Goal: Task Accomplishment & Management: Manage account settings

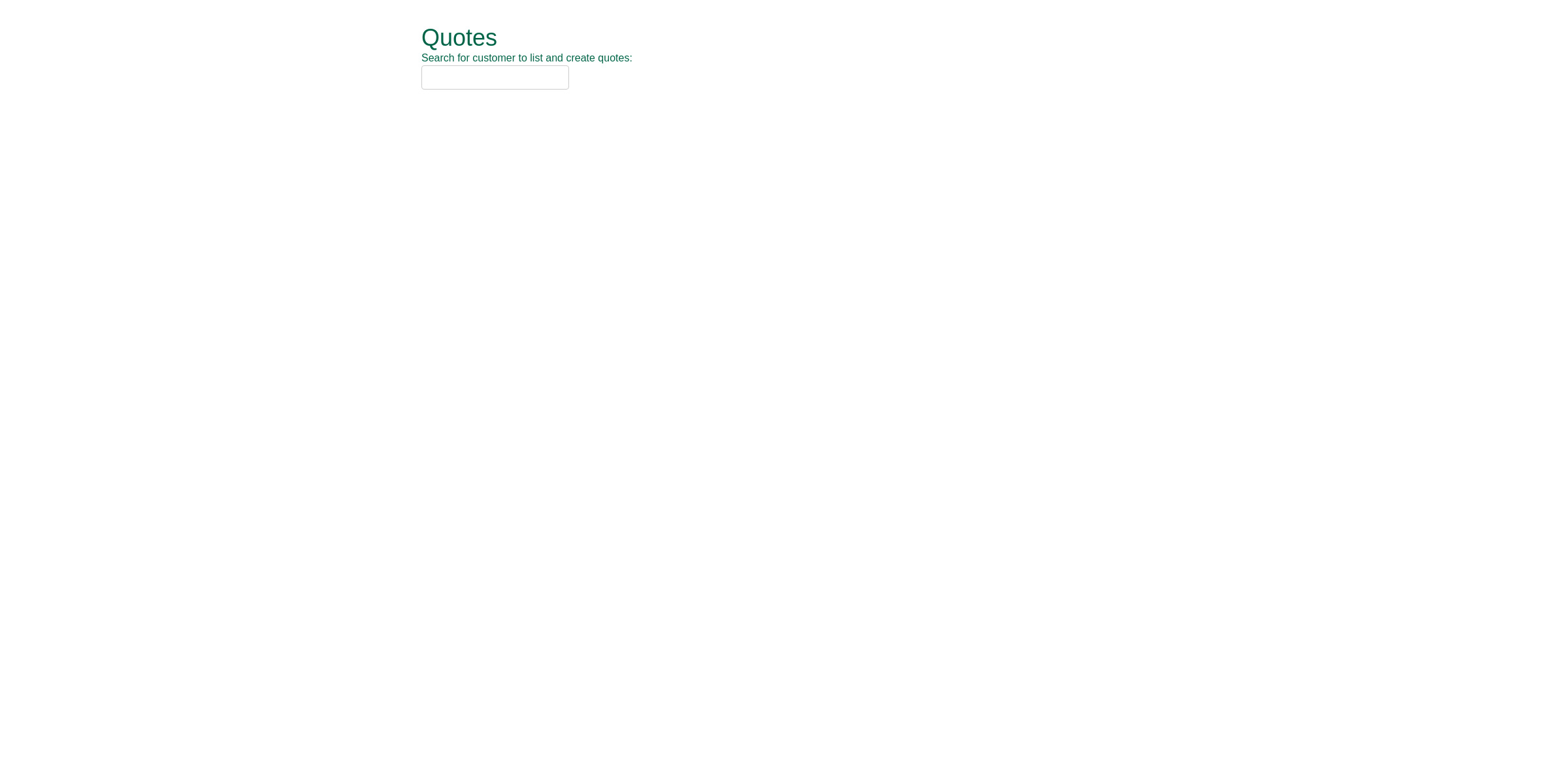
click at [449, 69] on input "text" at bounding box center [495, 77] width 147 height 24
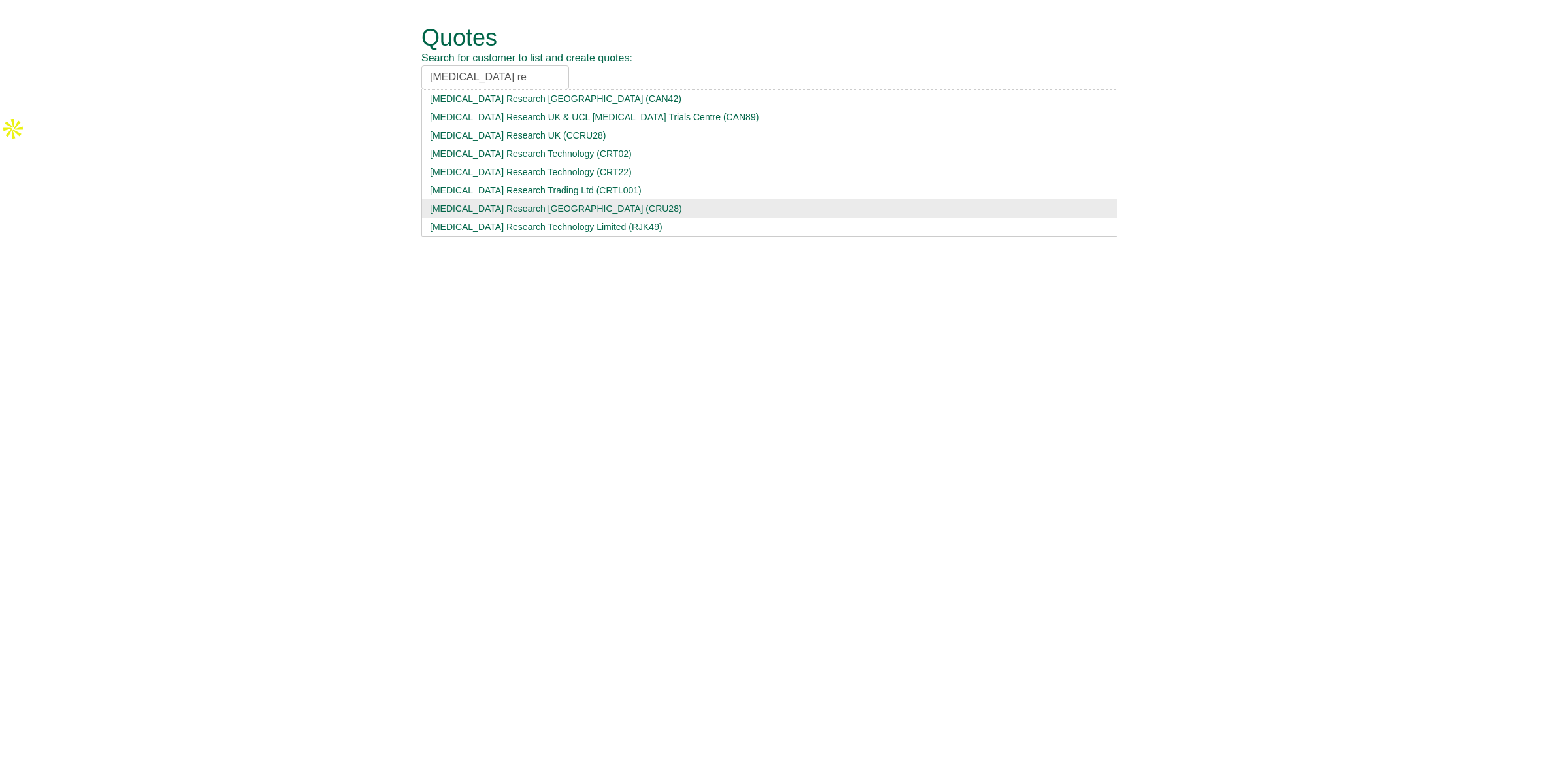
type input "cancer re"
click at [513, 208] on div "Cancer Research UK (CRU28)" at bounding box center [769, 208] width 679 height 13
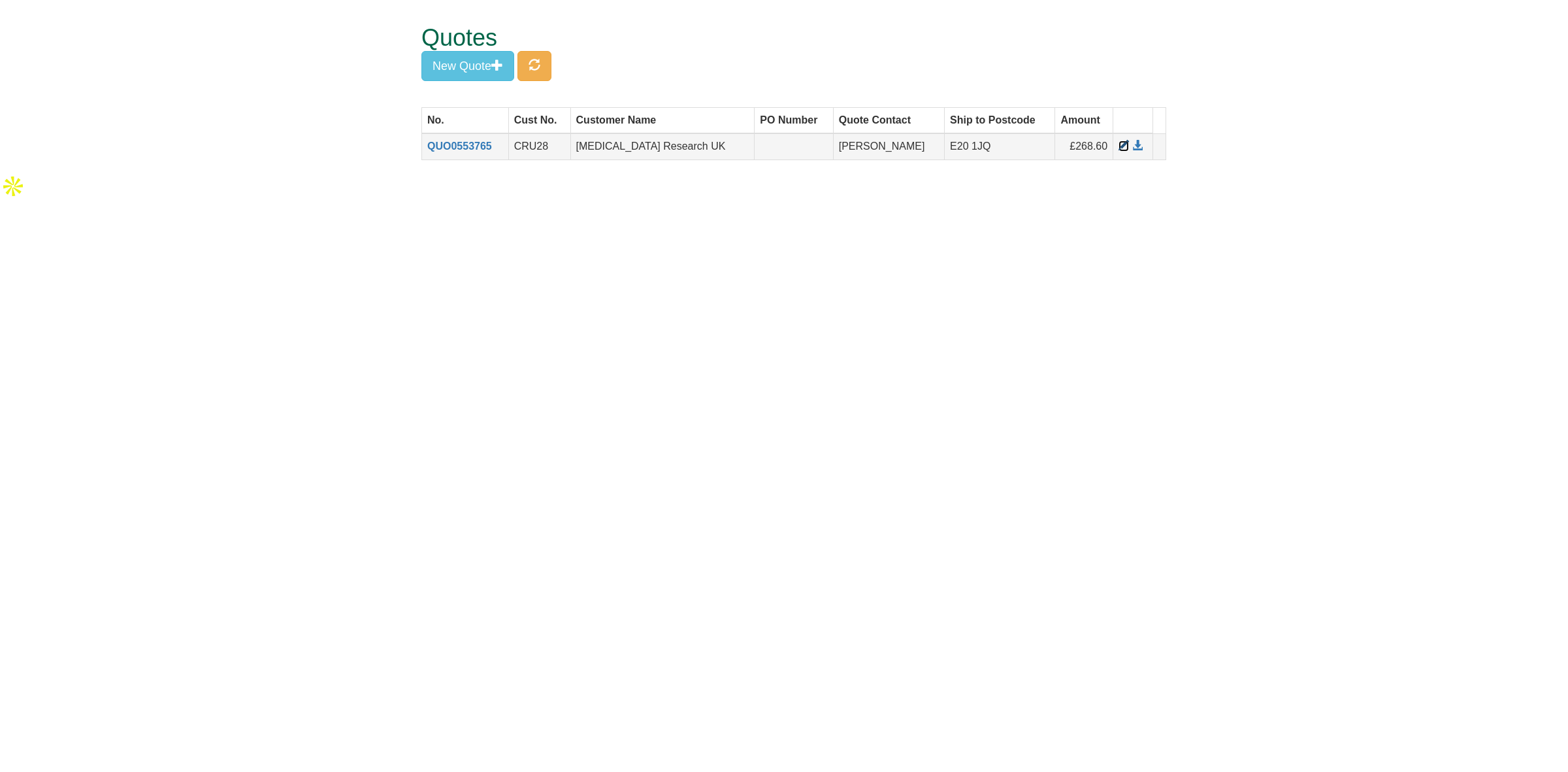
click at [1118, 147] on span at bounding box center [1123, 145] width 11 height 11
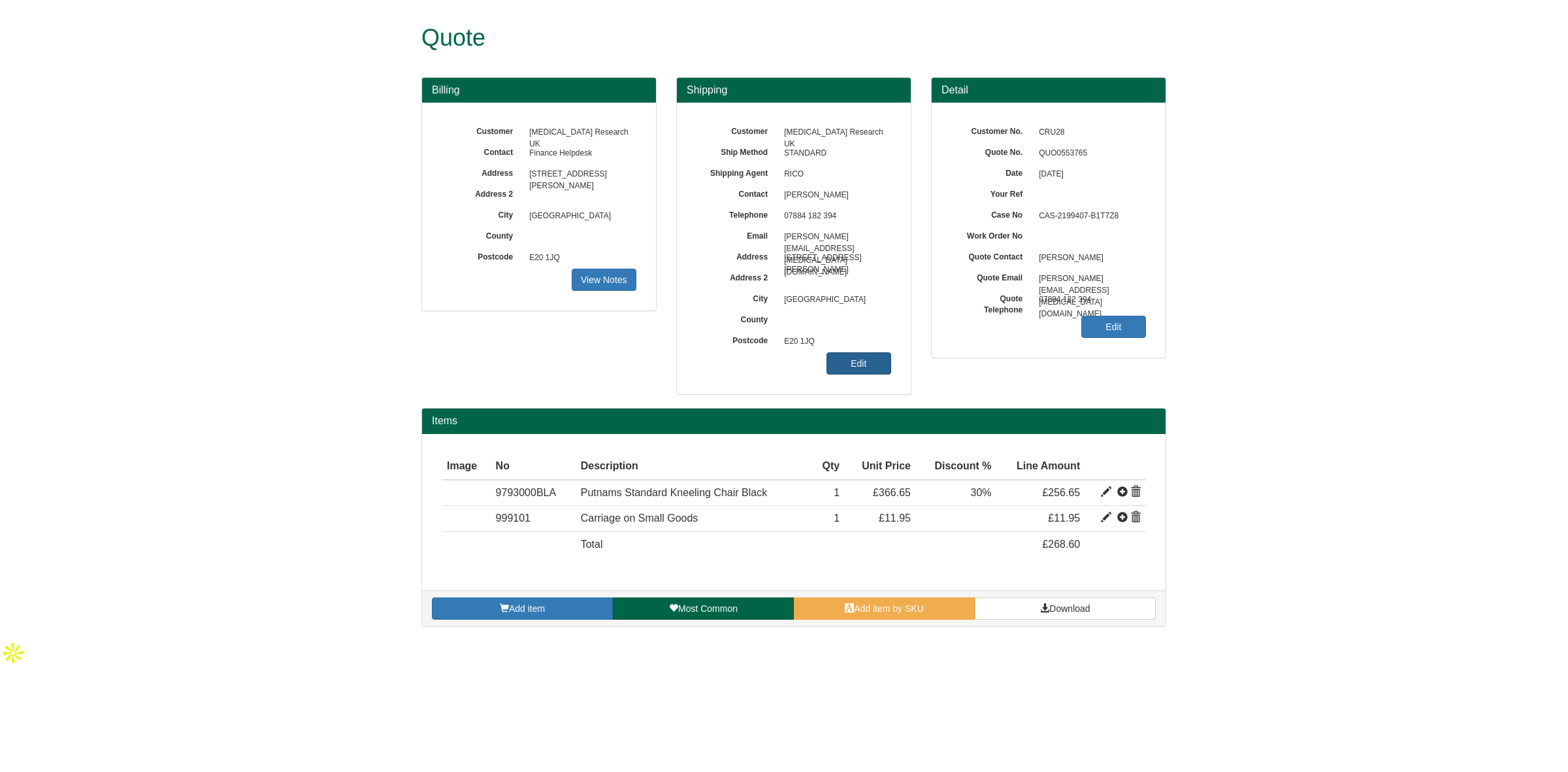
click at [858, 364] on link "Edit" at bounding box center [859, 363] width 64 height 22
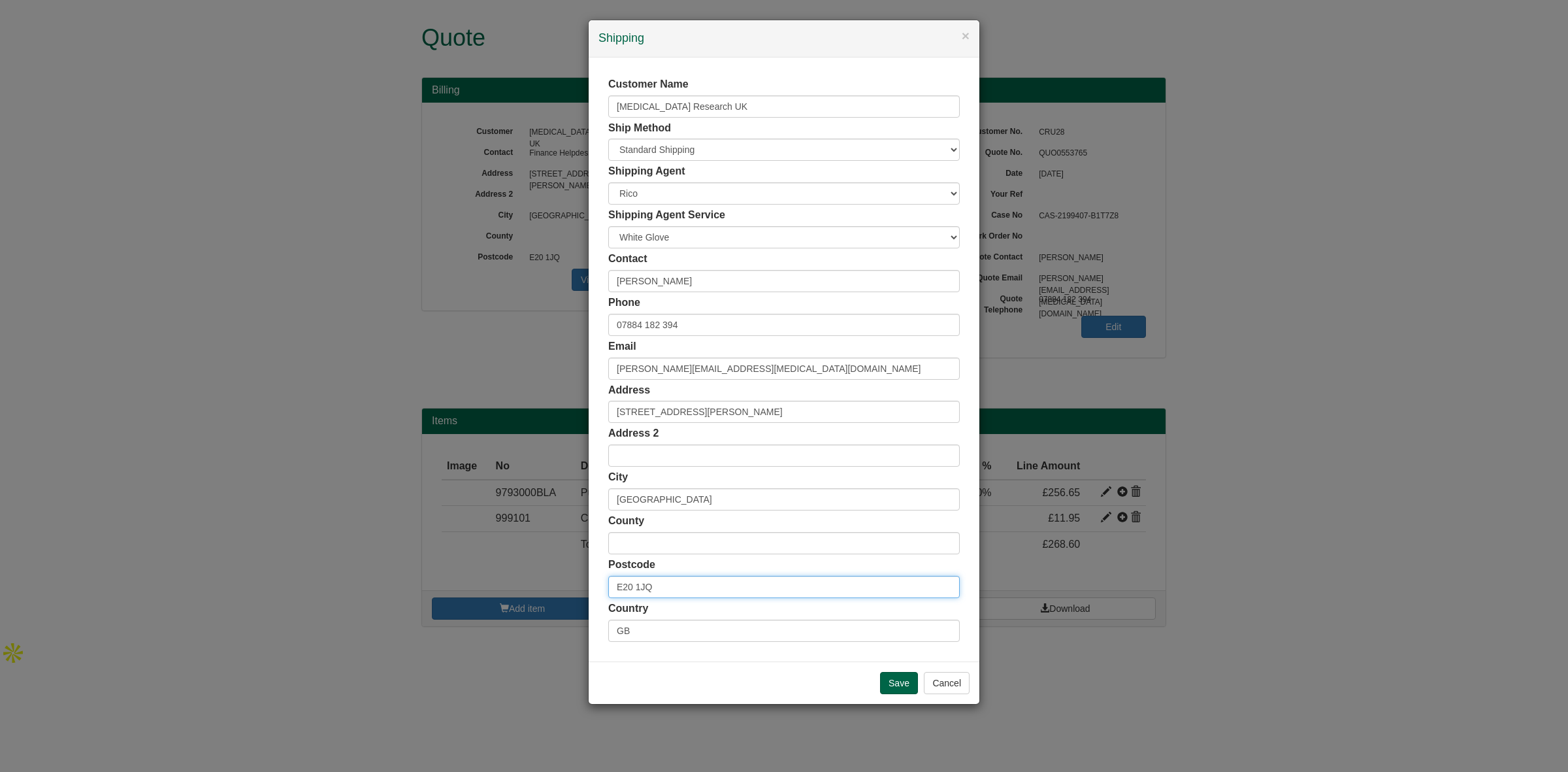
drag, startPoint x: 671, startPoint y: 590, endPoint x: 543, endPoint y: 585, distance: 128.1
click at [543, 585] on div "× Shipping Customer Name Cancer Research UK Ship Method Free of Charge £5 Flat …" at bounding box center [784, 386] width 1568 height 772
paste input "69-71 Queen Street,"
type input "69-71 Queen Street,"
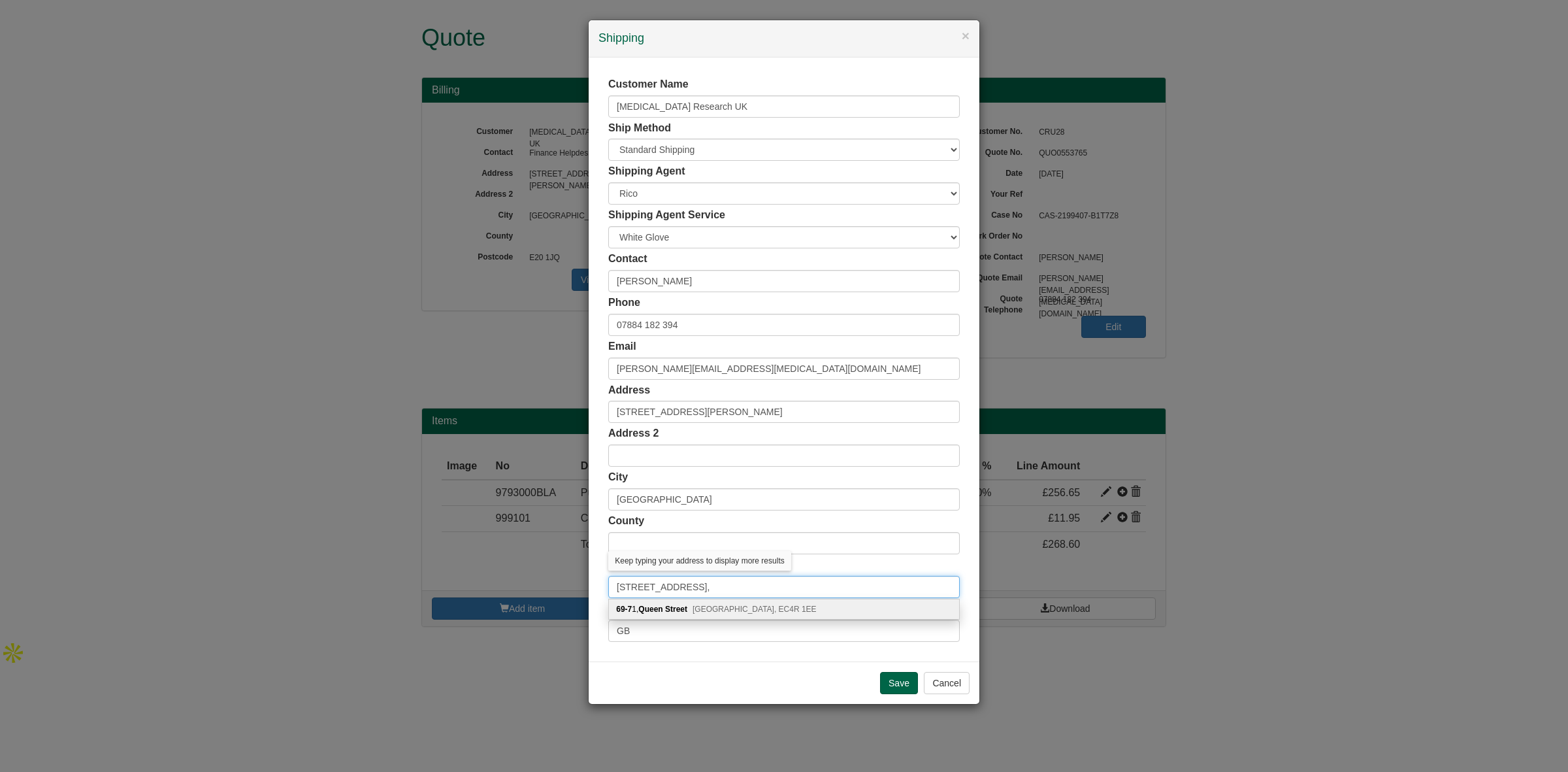
drag, startPoint x: 713, startPoint y: 592, endPoint x: 516, endPoint y: 576, distance: 197.6
click at [516, 576] on div "× Shipping Customer Name Cancer Research UK Ship Method Free of Charge £5 Flat …" at bounding box center [784, 386] width 1568 height 772
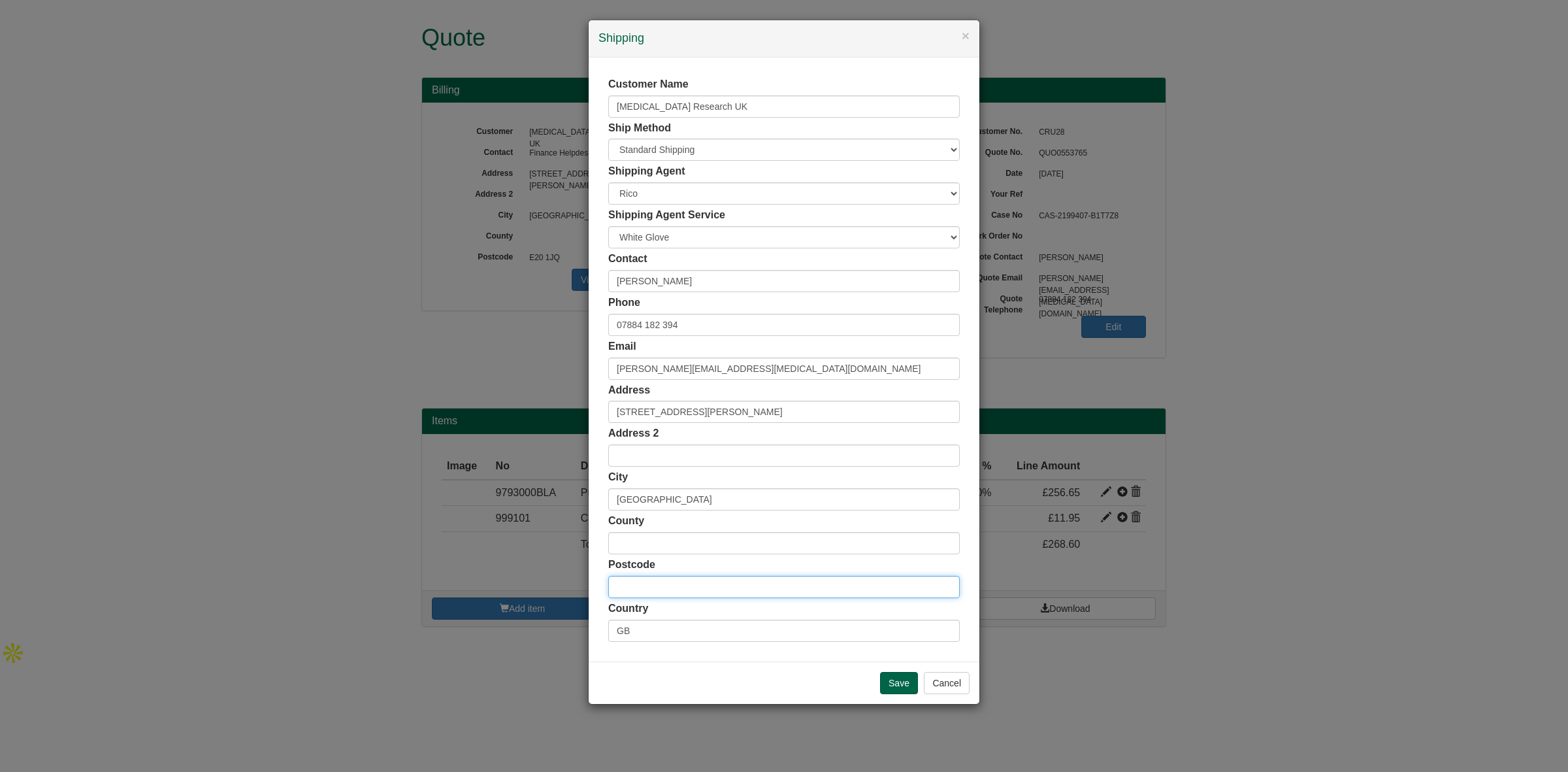
paste input "G1 3B"
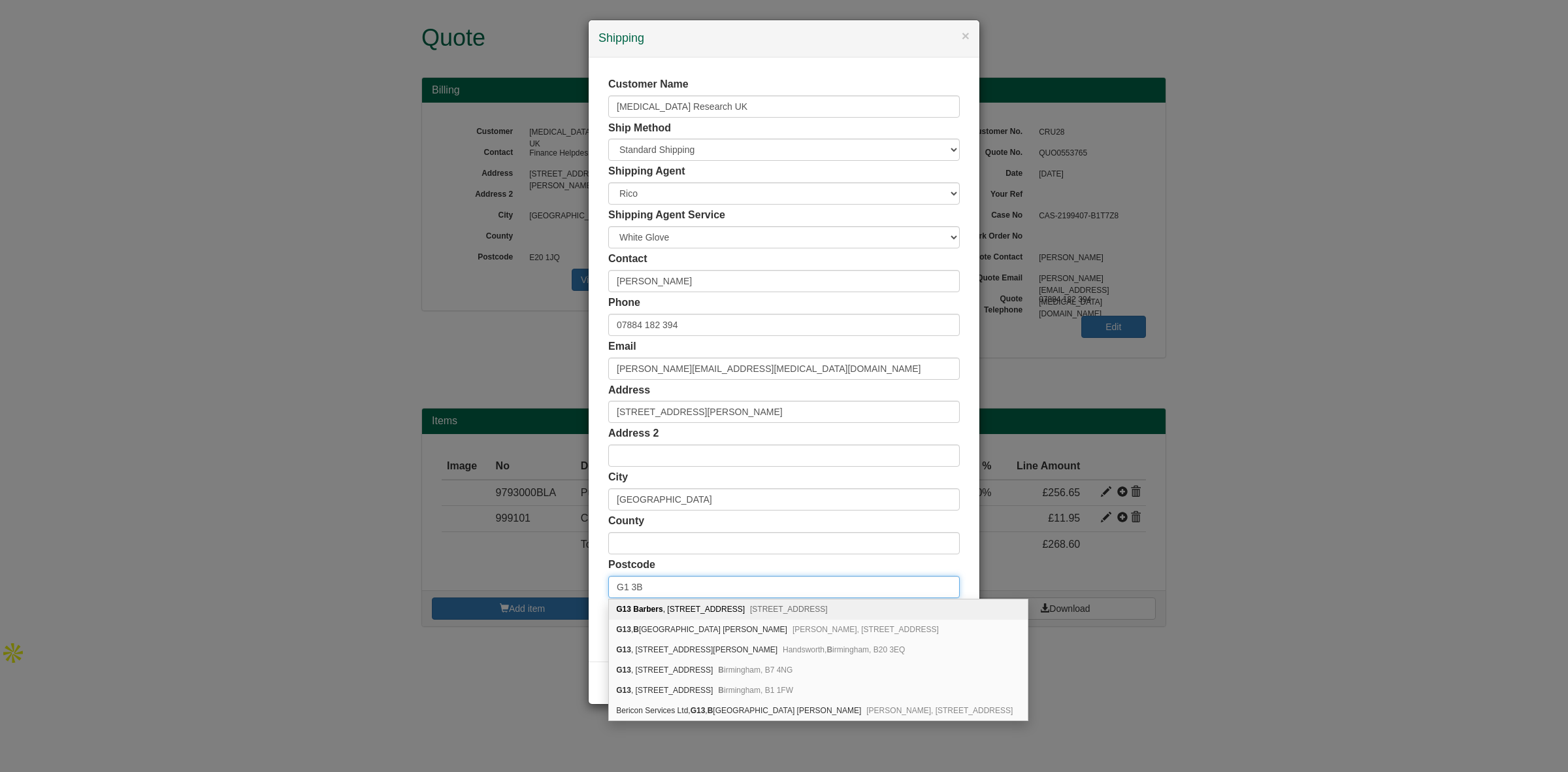
drag, startPoint x: 609, startPoint y: 585, endPoint x: 572, endPoint y: 583, distance: 37.1
click at [572, 583] on div "× Shipping Customer Name Cancer Research UK Ship Method Free of Charge £5 Flat …" at bounding box center [784, 386] width 1568 height 772
type input "G1 3B"
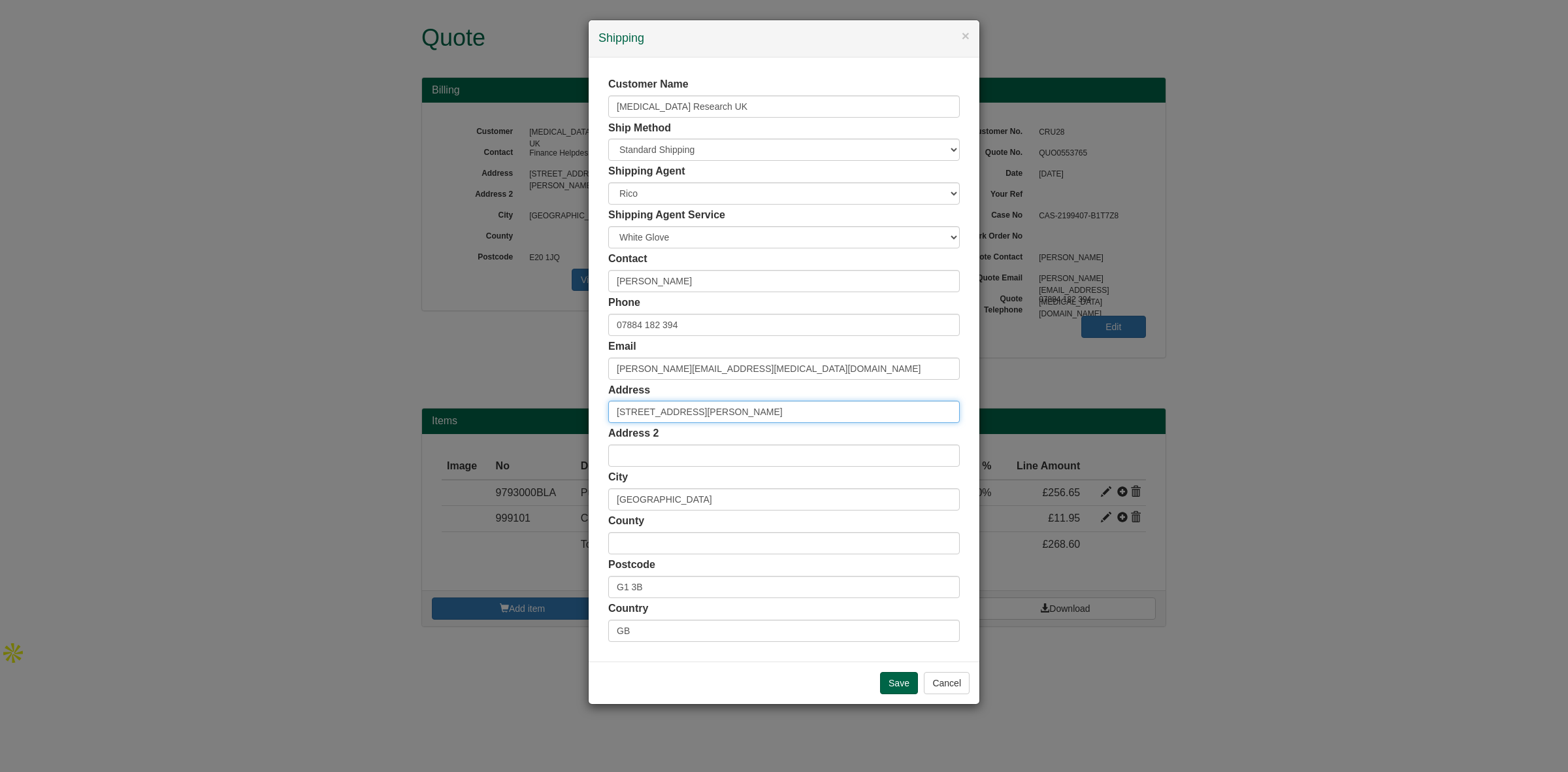
drag, startPoint x: 617, startPoint y: 406, endPoint x: 539, endPoint y: 406, distance: 78.0
click at [539, 406] on div "× Shipping Customer Name Cancer Research UK Ship Method Free of Charge £5 Flat …" at bounding box center [784, 386] width 1568 height 772
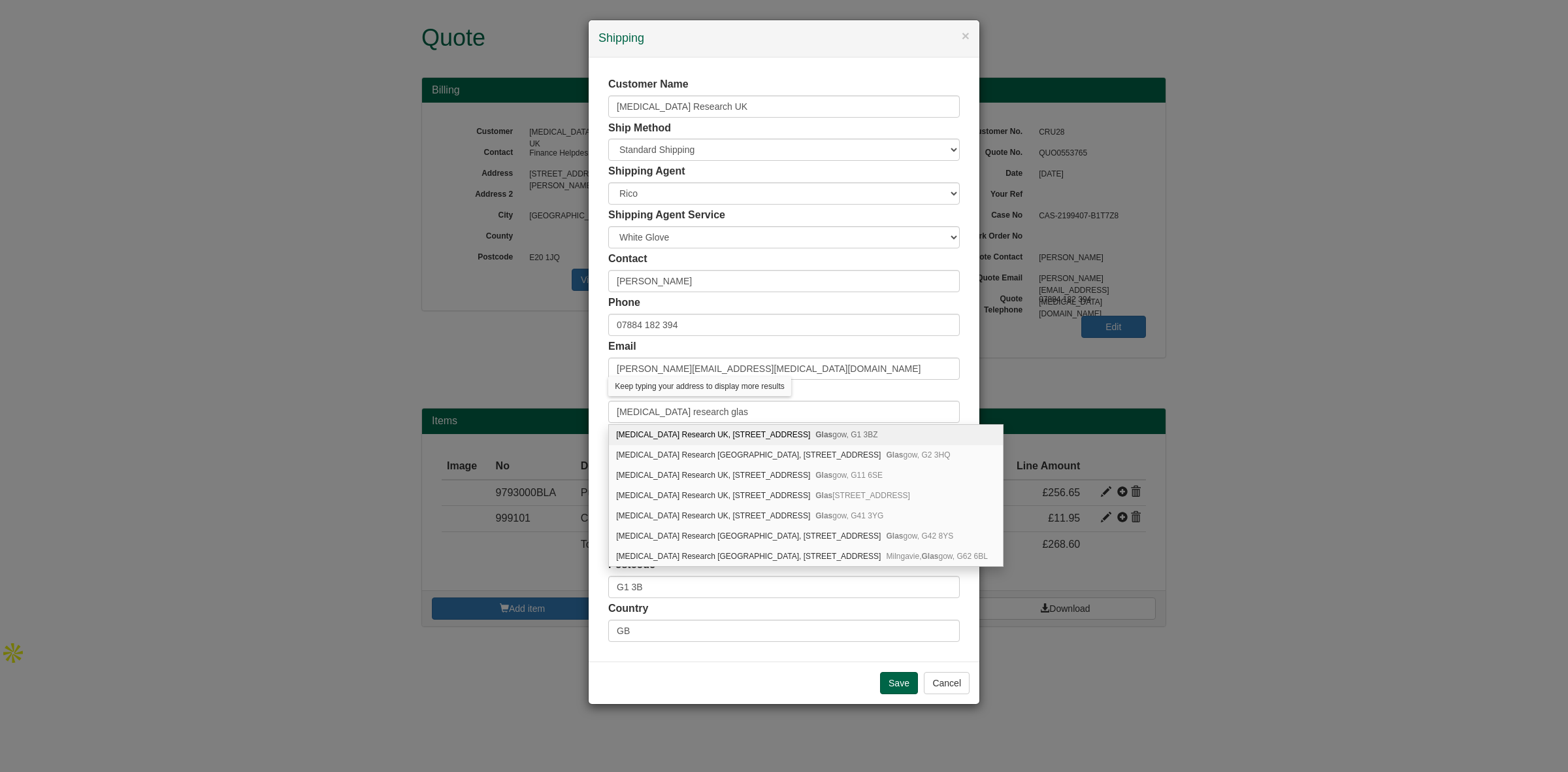
click at [643, 430] on div "Cancer Research UK, 69 Queen Street Glas gow, G1 3BZ" at bounding box center [805, 435] width 394 height 21
type input "Cancer Research UK"
type input "69 Queen Street"
type input "Glasgow"
type input "Glasgow City"
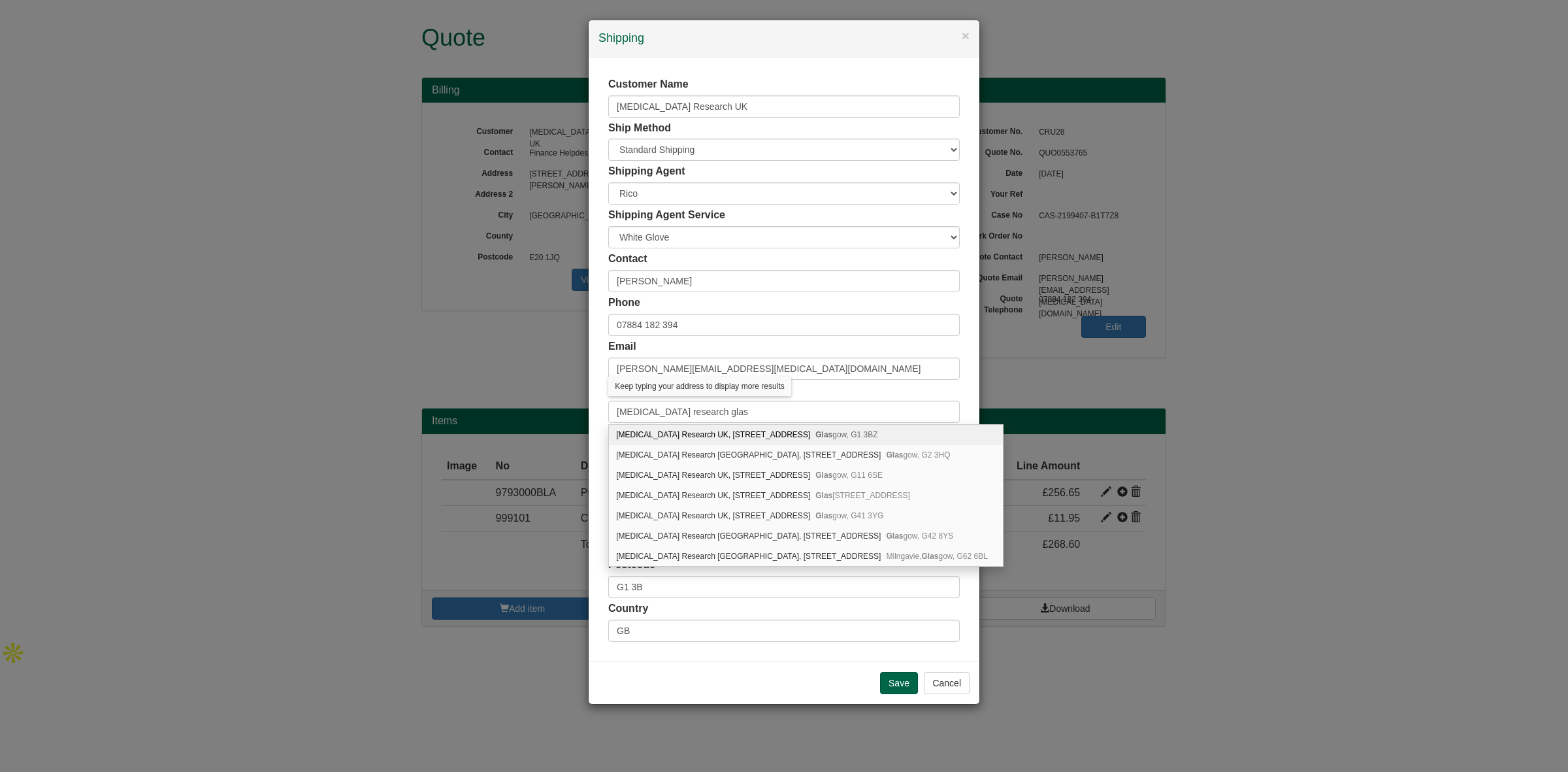
type input "G1 3BZ"
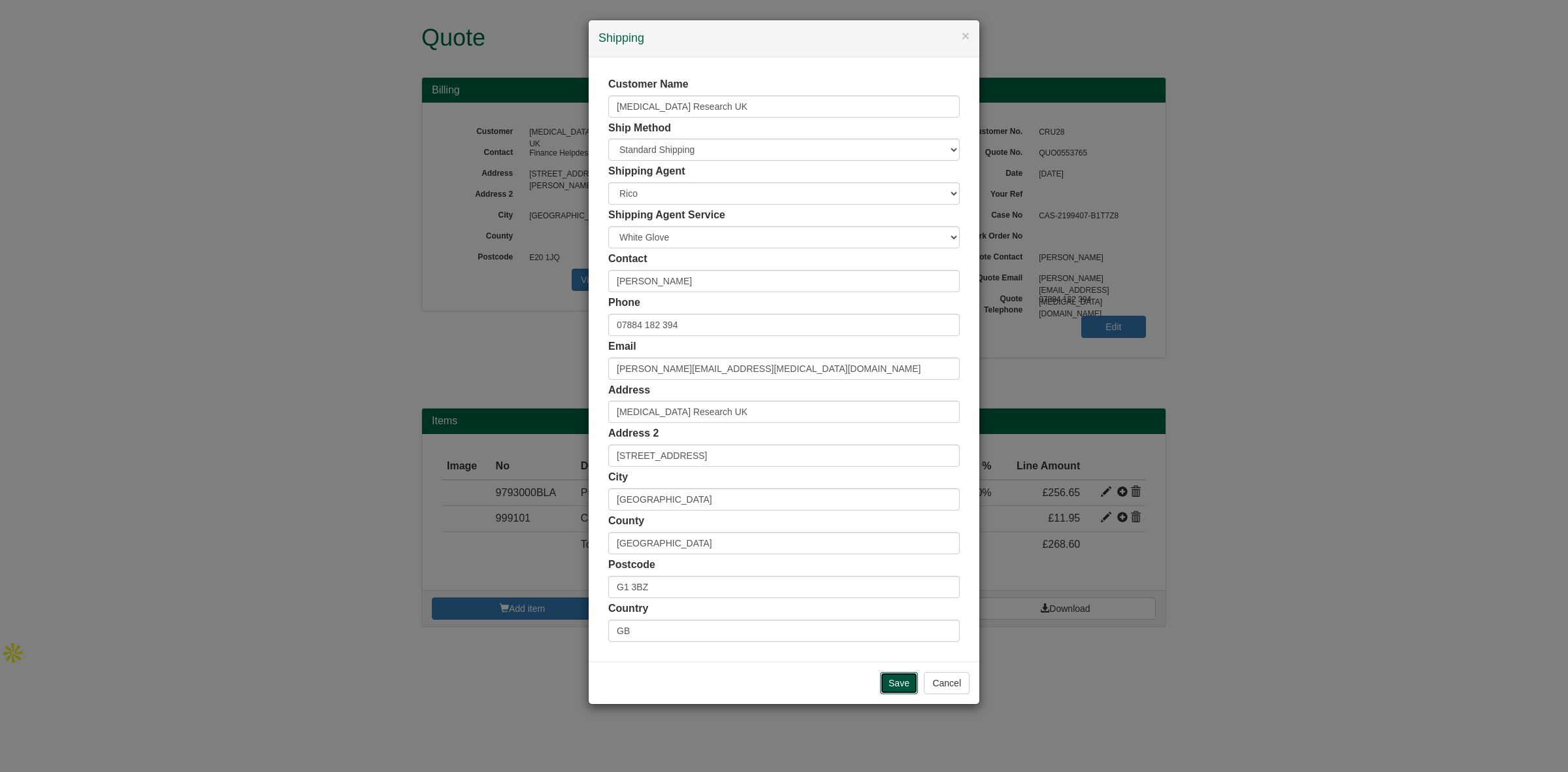
click at [900, 683] on input "Save" at bounding box center [899, 683] width 38 height 22
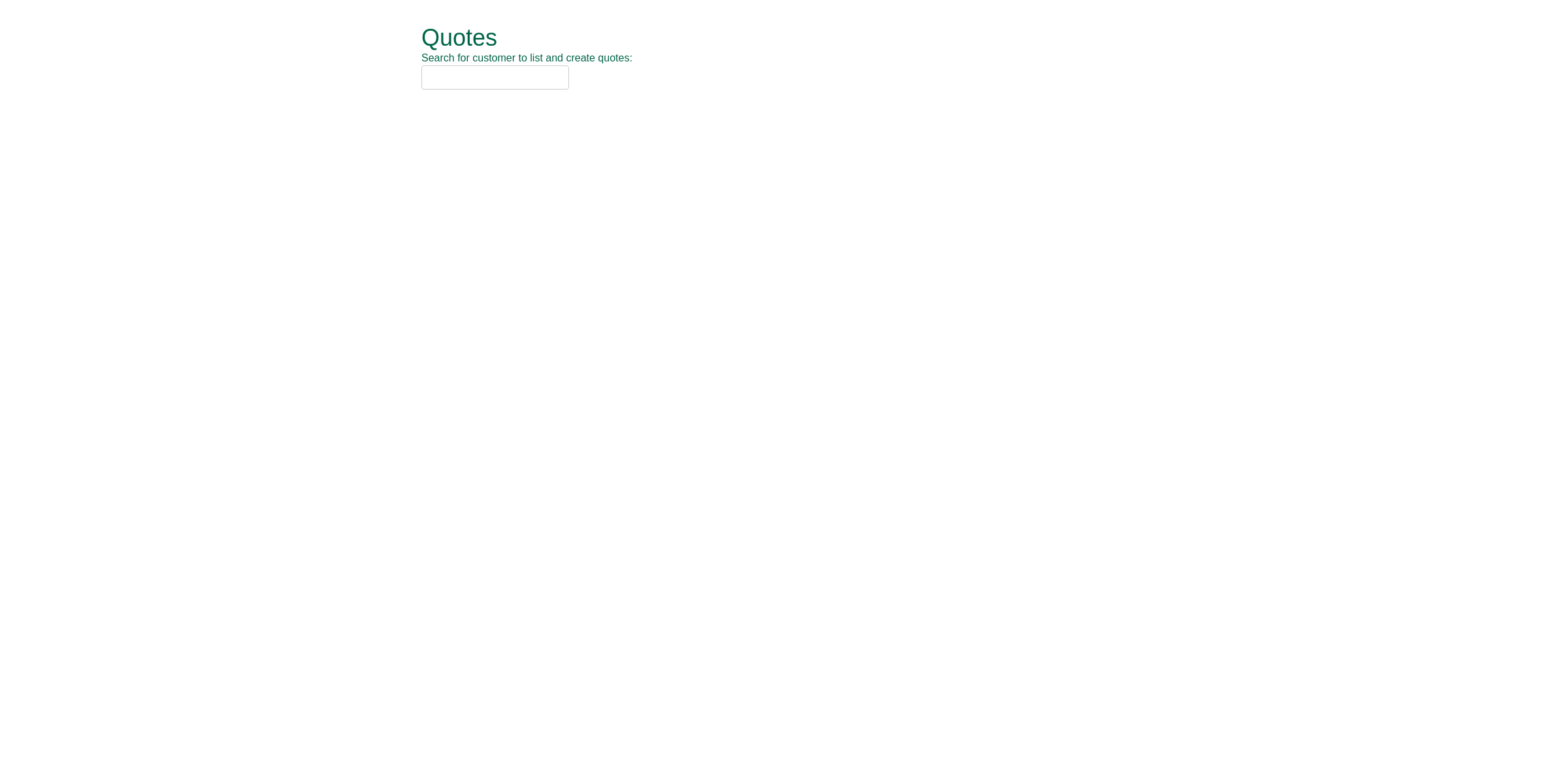
click at [447, 76] on input "text" at bounding box center [495, 77] width 147 height 24
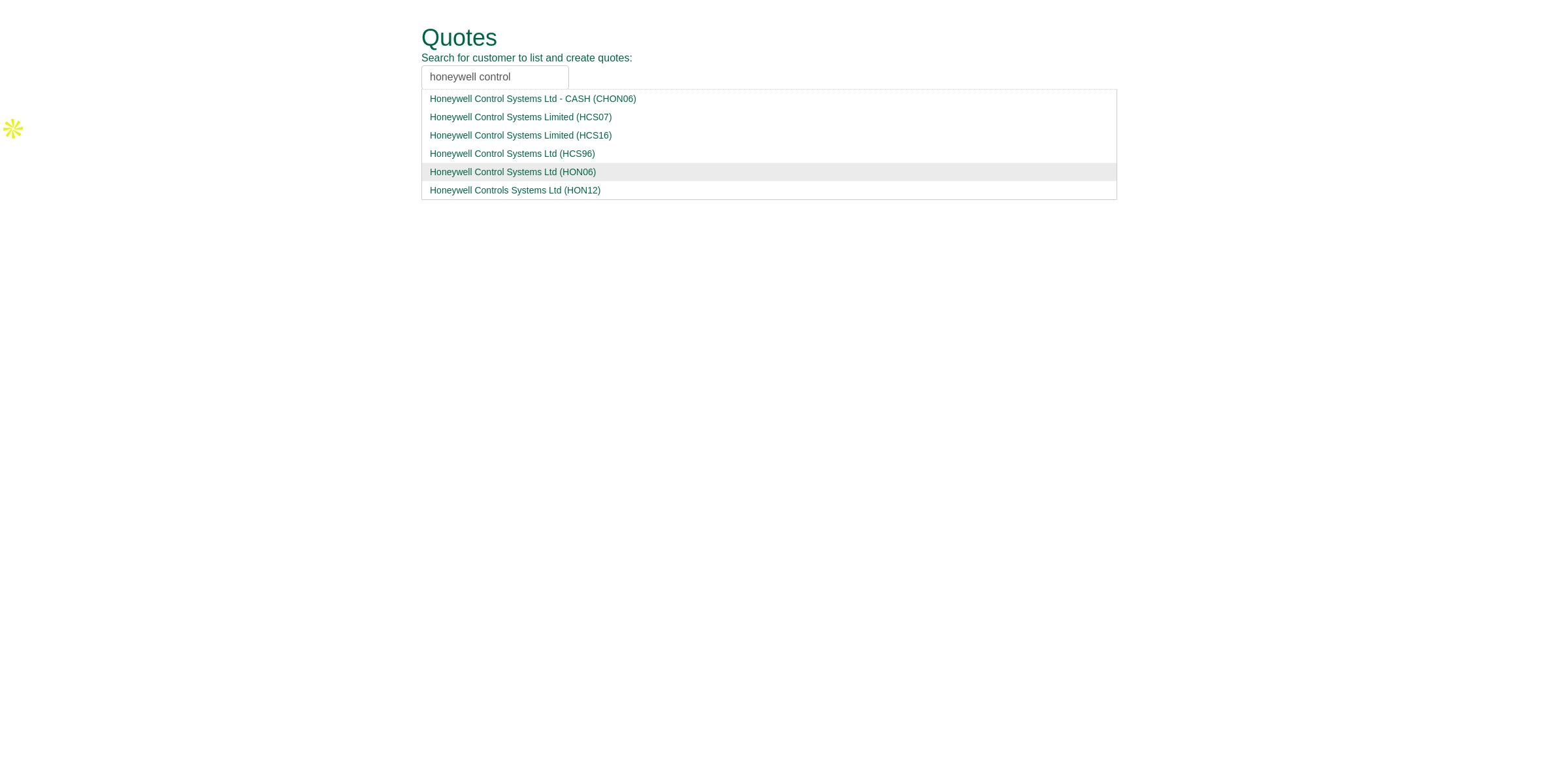
type input "honeywell control"
click at [522, 175] on div "Honeywell Control Systems Ltd (HON06)" at bounding box center [769, 171] width 679 height 13
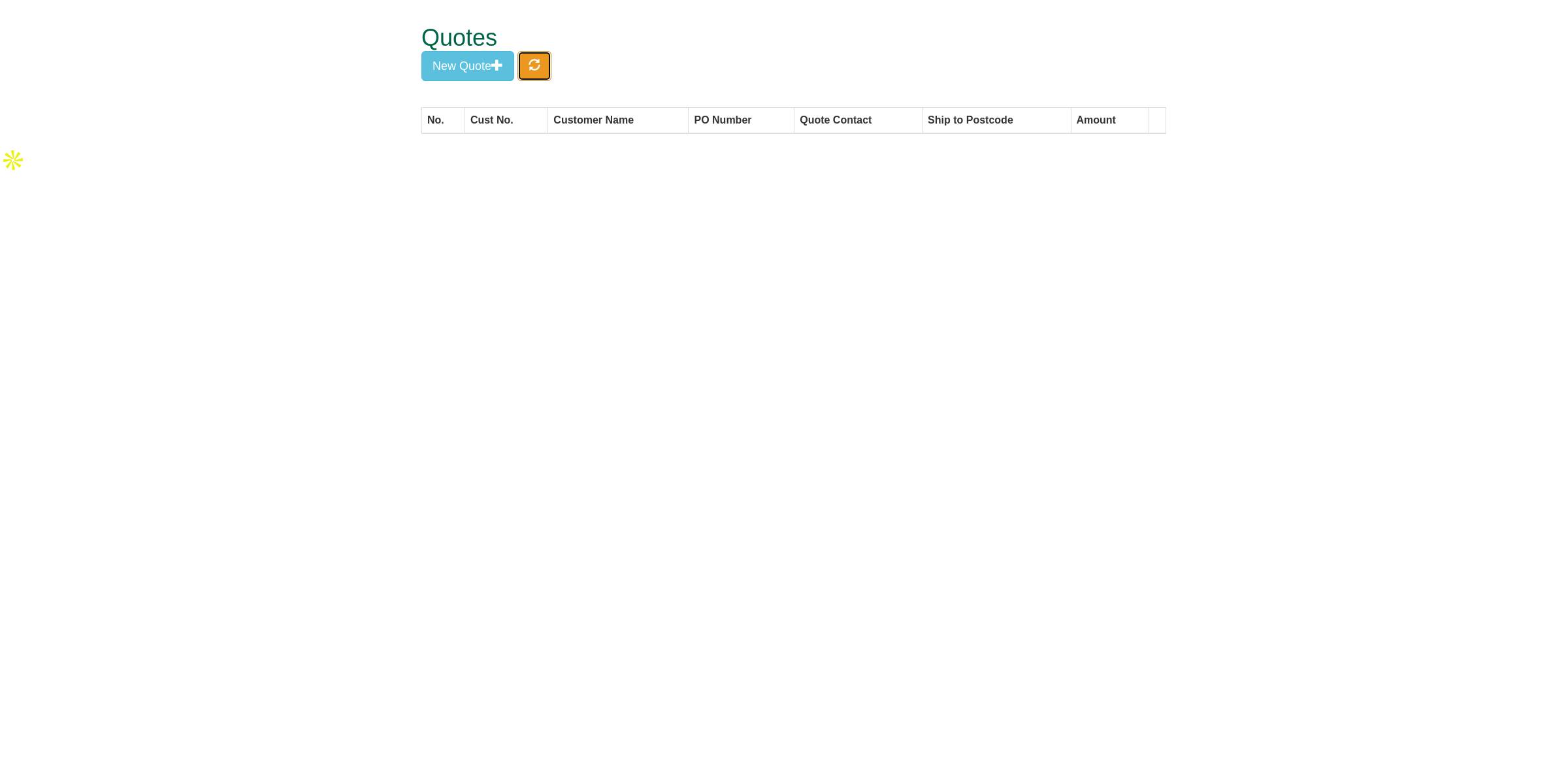
click at [540, 63] on span "button" at bounding box center [535, 65] width 12 height 12
